Goal: Contribute content: Contribute content

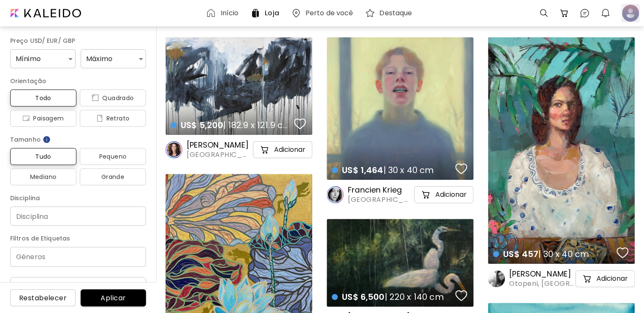
click at [637, 11] on div at bounding box center [630, 13] width 19 height 19
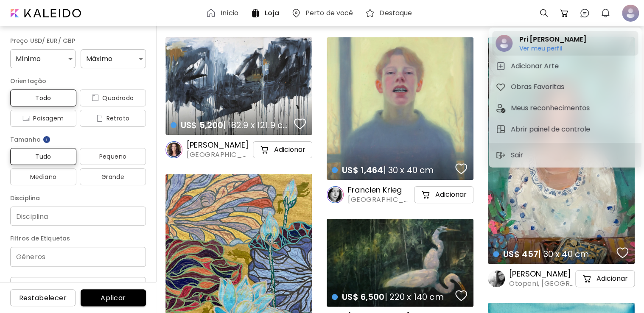
click at [537, 49] on h6 "Ver meu perfil" at bounding box center [552, 49] width 67 height 8
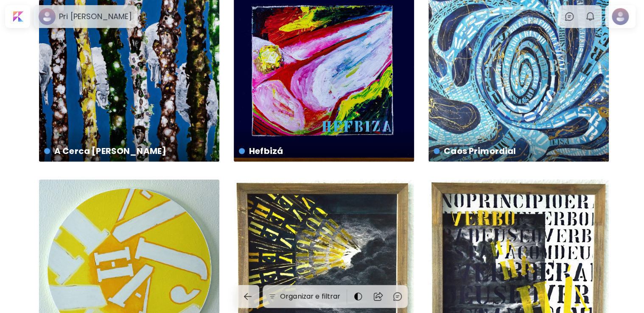
scroll to position [254, 0]
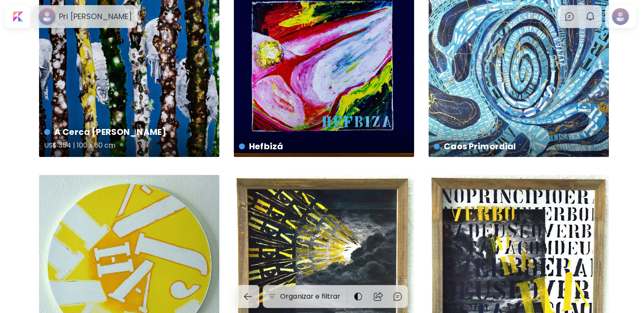
click at [87, 103] on div "A Cerca [PERSON_NAME] US$ 354 | 100 x 60 cm" at bounding box center [129, 67] width 180 height 180
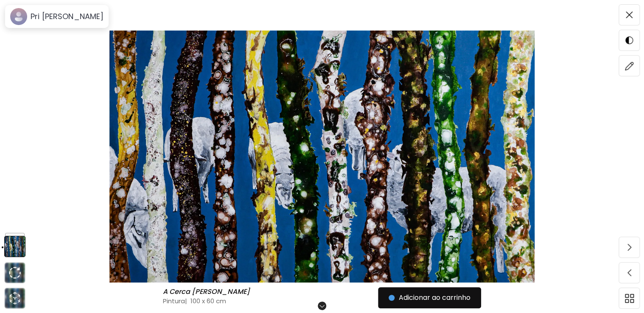
scroll to position [80, 0]
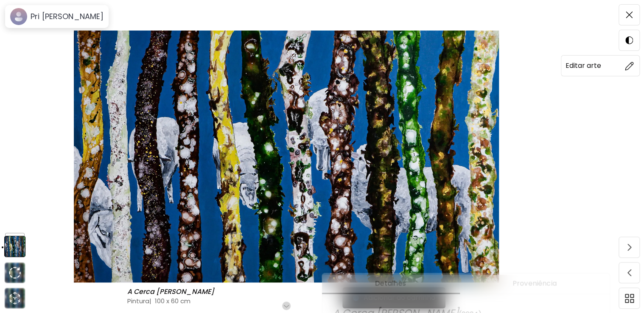
click at [625, 65] on img at bounding box center [629, 65] width 9 height 9
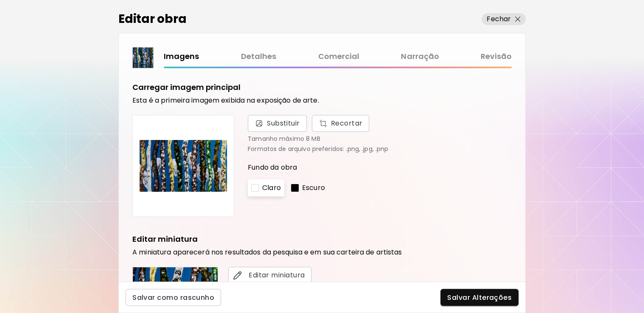
click at [625, 67] on div "Editar obra Fechar Imagens Detalhes Comercial Narração Revisão Carregar imagem …" at bounding box center [322, 156] width 644 height 313
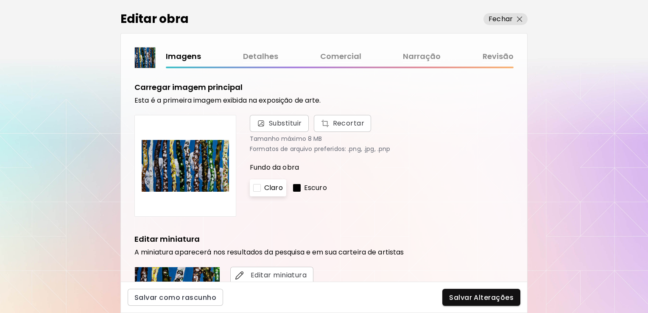
click at [339, 55] on link "Comercial" at bounding box center [340, 56] width 41 height 12
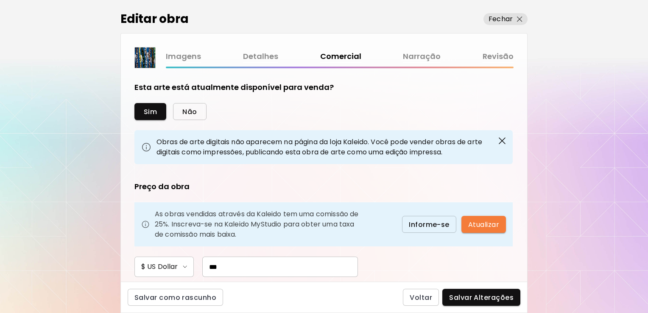
click at [188, 113] on span "Não" at bounding box center [189, 111] width 14 height 9
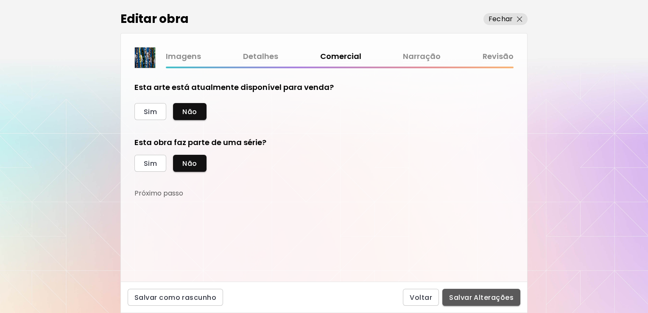
click at [504, 296] on span "Salvar Alterações" at bounding box center [481, 297] width 64 height 9
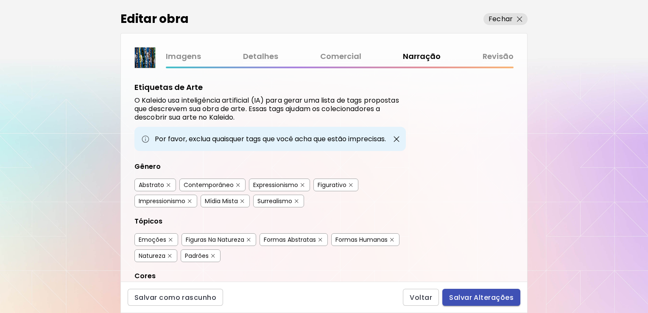
click at [494, 297] on span "Salvar Alterações" at bounding box center [481, 297] width 64 height 9
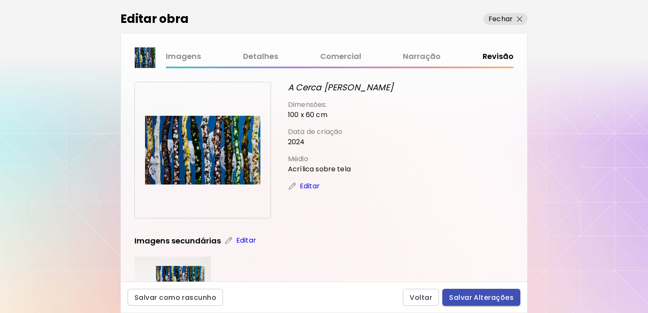
click at [484, 300] on span "Salvar Alterações" at bounding box center [481, 297] width 64 height 9
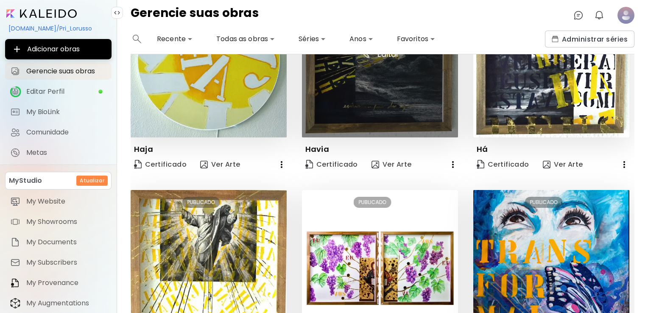
scroll to position [611, 0]
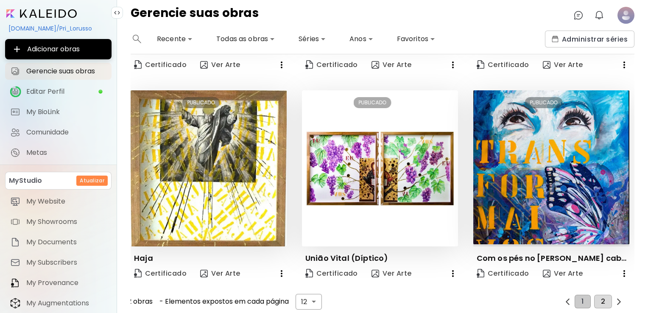
click at [601, 295] on button "2" at bounding box center [603, 302] width 18 height 14
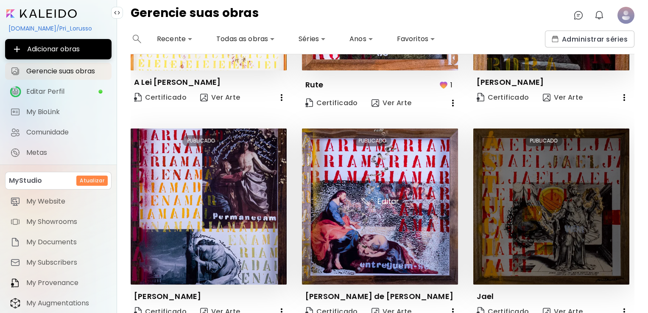
scroll to position [170, 0]
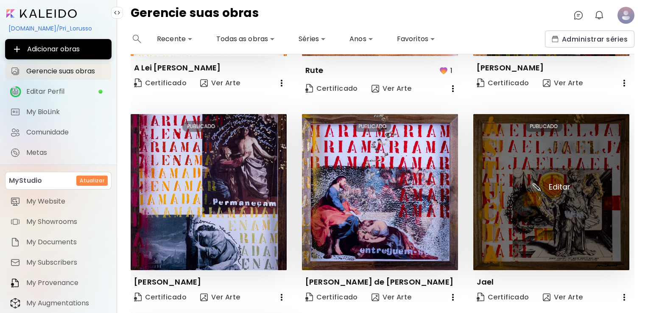
click at [552, 210] on img at bounding box center [551, 192] width 156 height 156
